Goal: Transaction & Acquisition: Purchase product/service

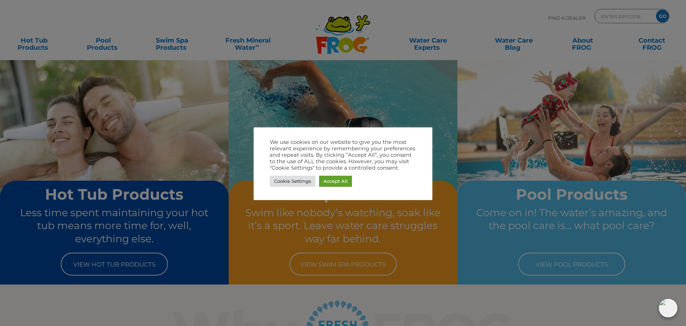
click at [122, 262] on div at bounding box center [343, 163] width 686 height 326
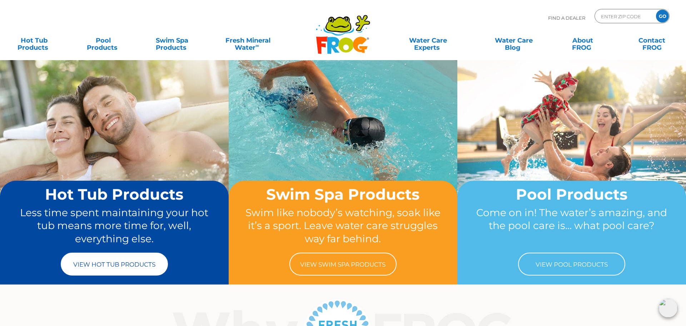
click at [103, 266] on link "View Hot Tub Products" at bounding box center [114, 263] width 107 height 23
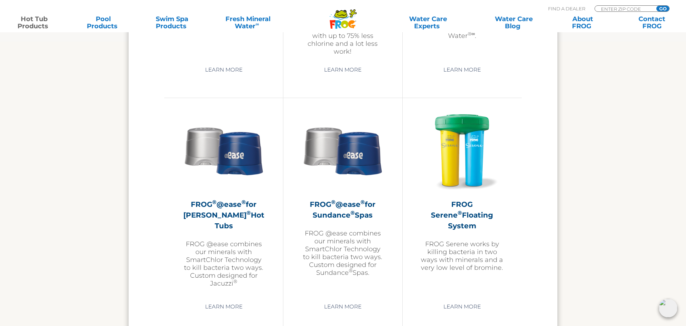
scroll to position [1211, 0]
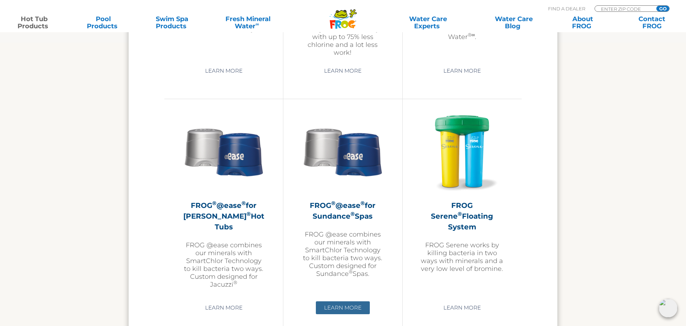
click at [353, 308] on link "Learn More" at bounding box center [343, 307] width 54 height 13
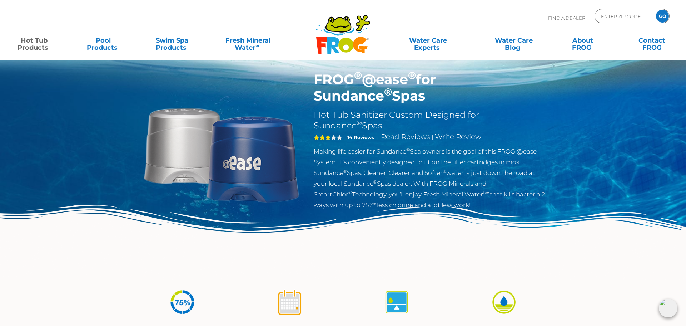
scroll to position [16, 0]
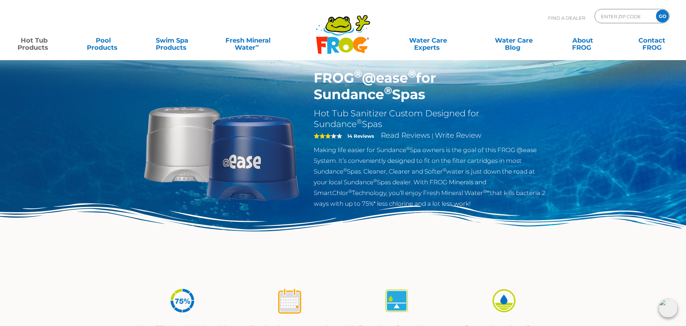
click at [338, 137] on span "3" at bounding box center [328, 136] width 29 height 6
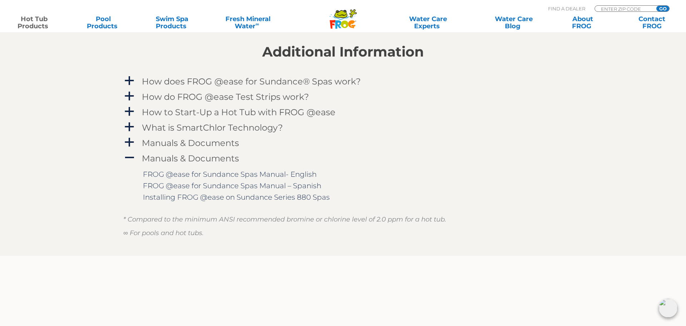
scroll to position [772, 0]
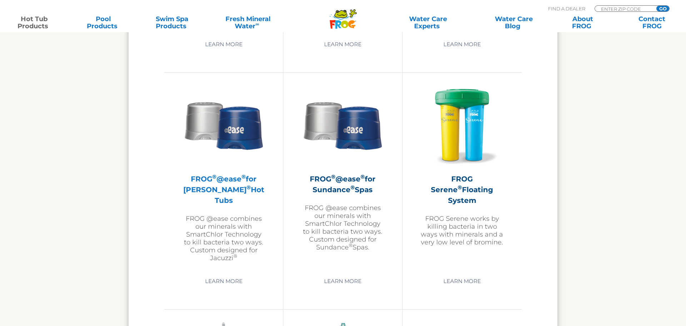
scroll to position [1211, 0]
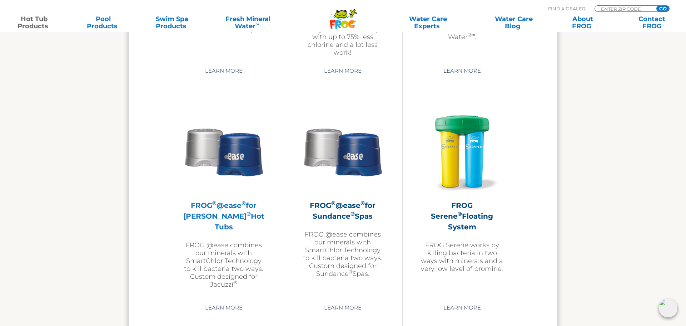
click at [223, 208] on h2 "FROG ® @ease ® for Jacuzzi ® Hot Tubs" at bounding box center [223, 216] width 83 height 32
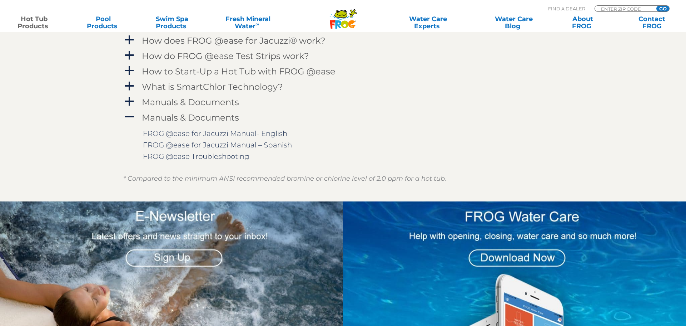
scroll to position [800, 0]
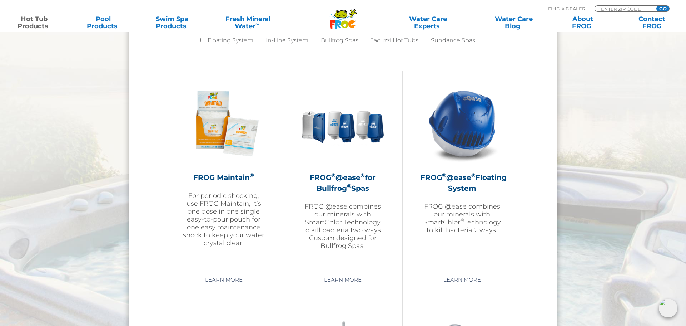
scroll to position [762, 0]
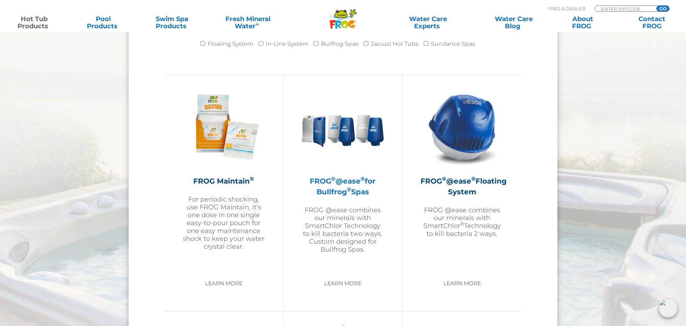
click at [338, 187] on h2 "FROG ® @ease ® for Bullfrog ® Spas" at bounding box center [342, 186] width 83 height 21
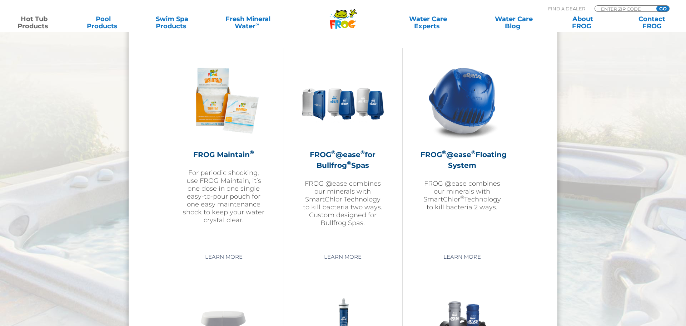
scroll to position [789, 0]
